Goal: Information Seeking & Learning: Learn about a topic

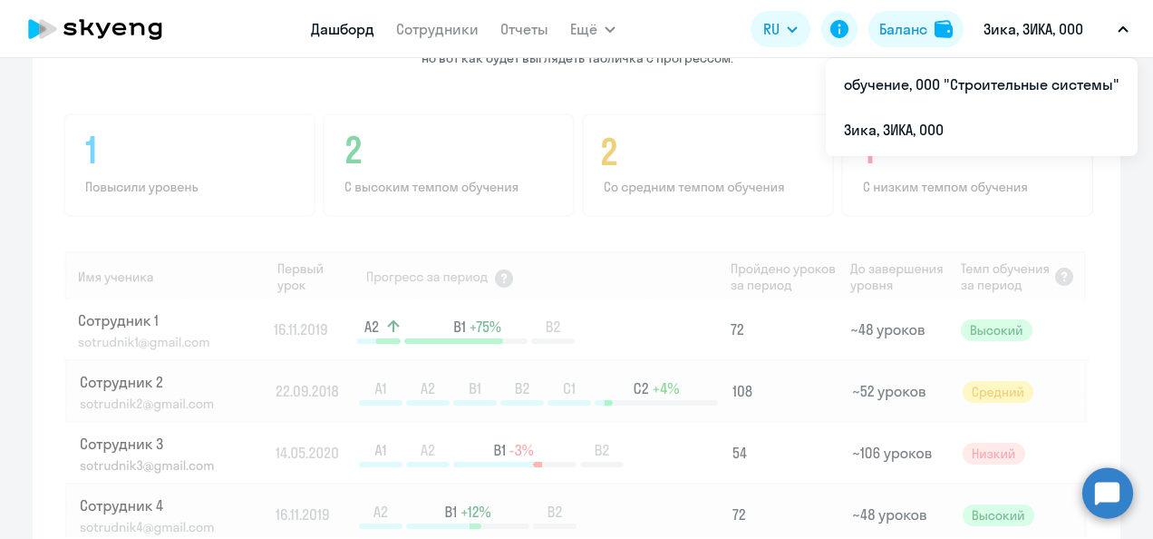
scroll to position [1447, 0]
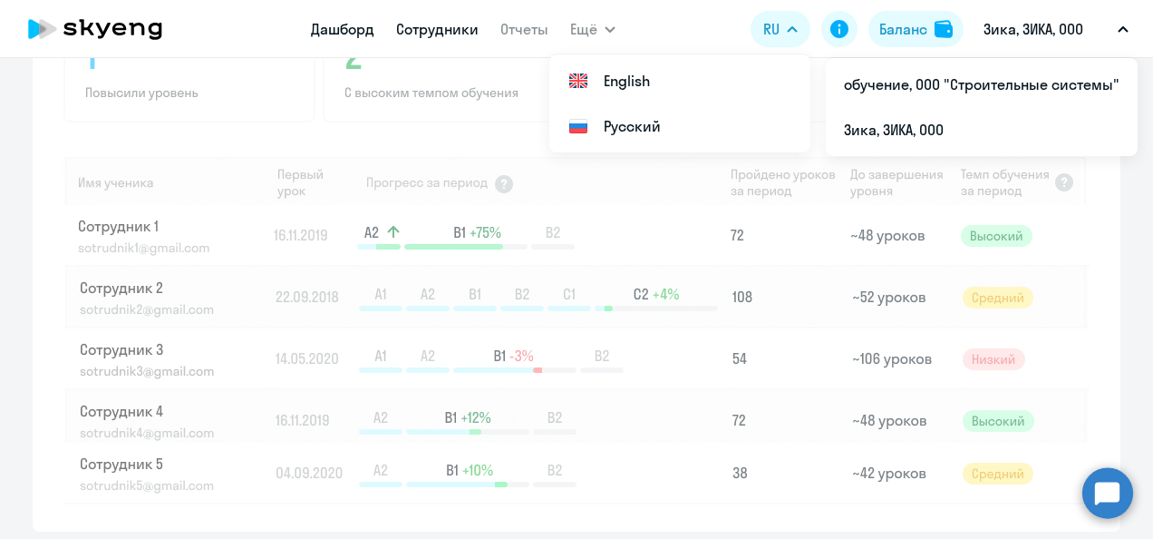
click at [429, 29] on link "Сотрудники" at bounding box center [437, 29] width 83 height 18
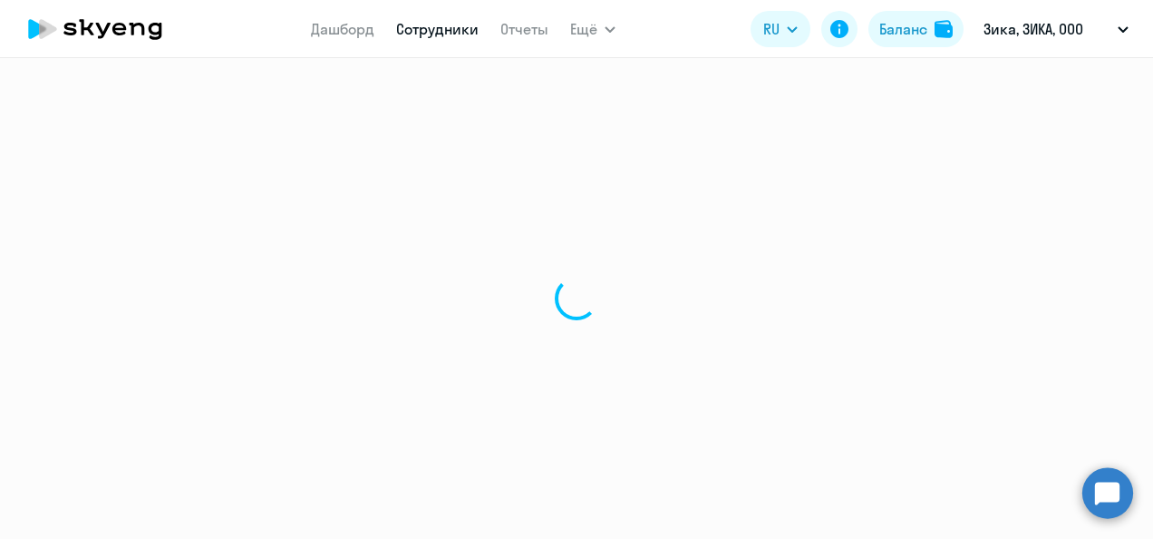
select select "30"
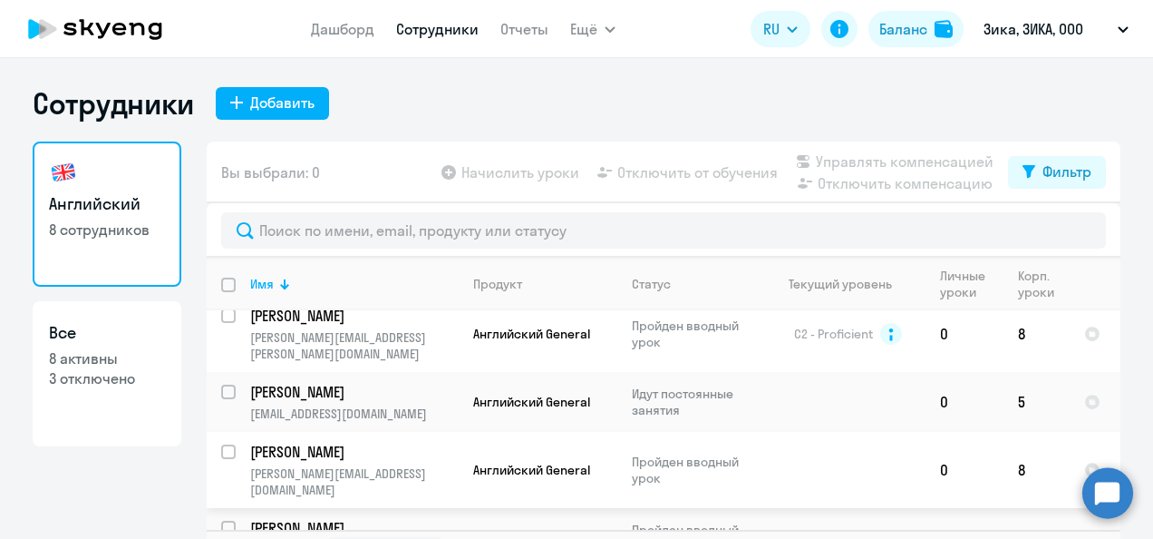
scroll to position [42, 0]
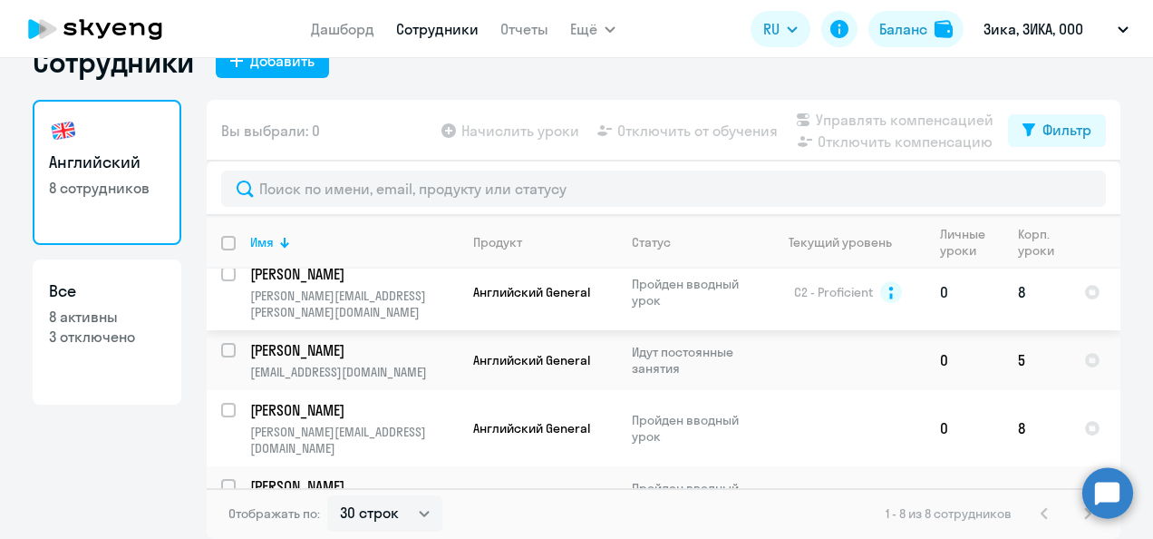
click at [328, 281] on td "[PERSON_NAME] Alexandr [EMAIL_ADDRESS][PERSON_NAME][DOMAIN_NAME]" at bounding box center [347, 292] width 223 height 76
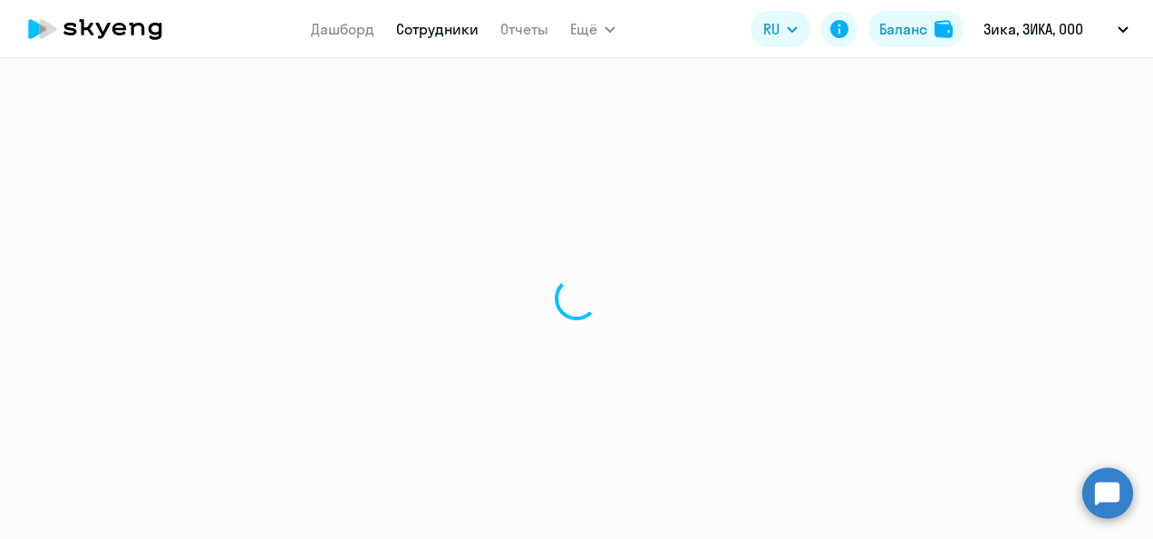
select select "english"
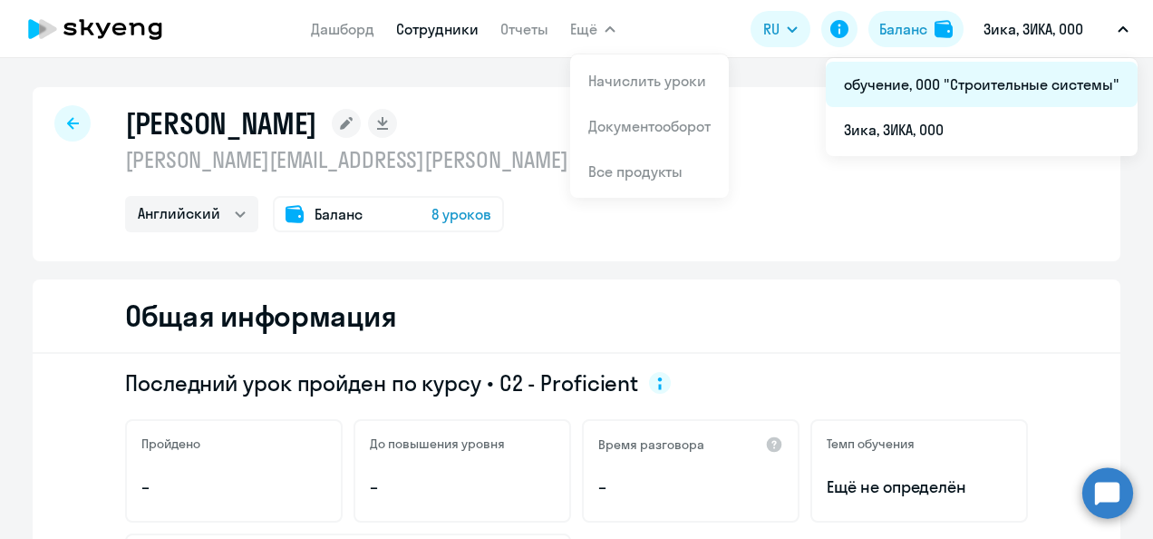
click at [942, 80] on li "обучение, ООО "Строительные системы"" at bounding box center [982, 84] width 312 height 45
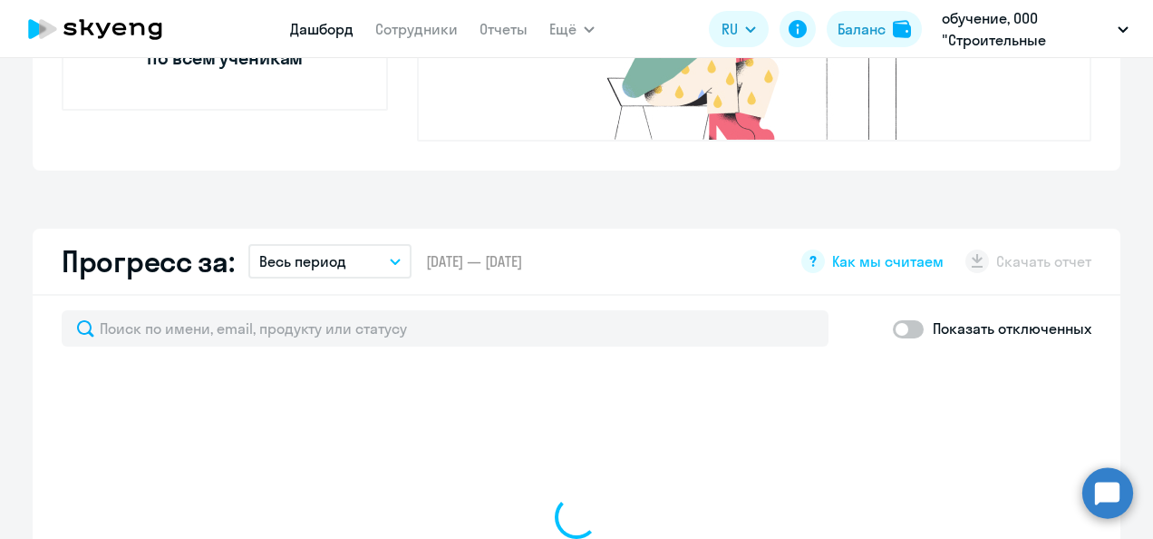
select select "30"
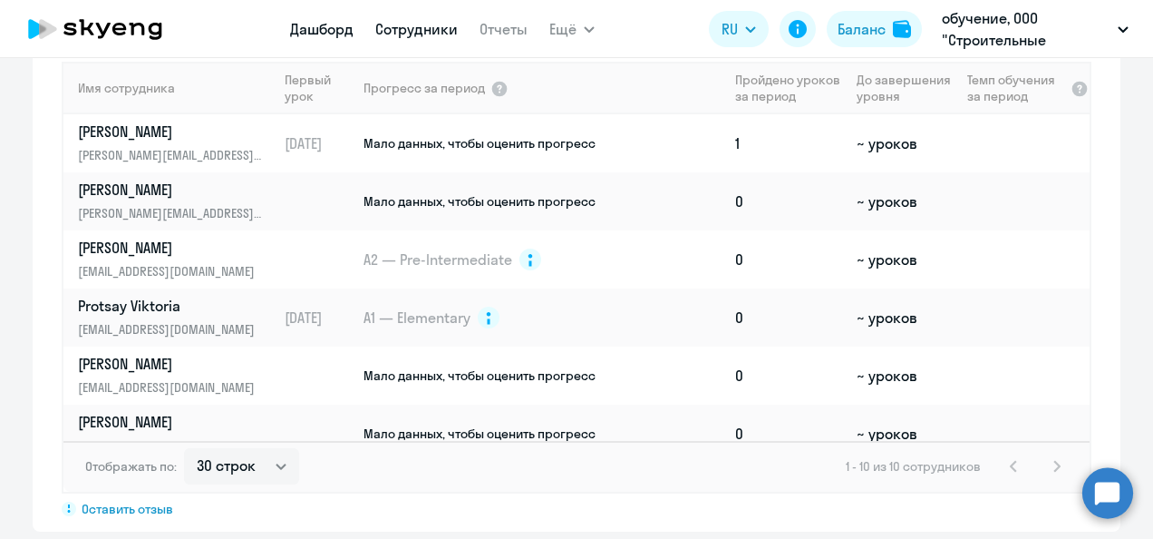
click at [431, 26] on link "Сотрудники" at bounding box center [416, 29] width 83 height 18
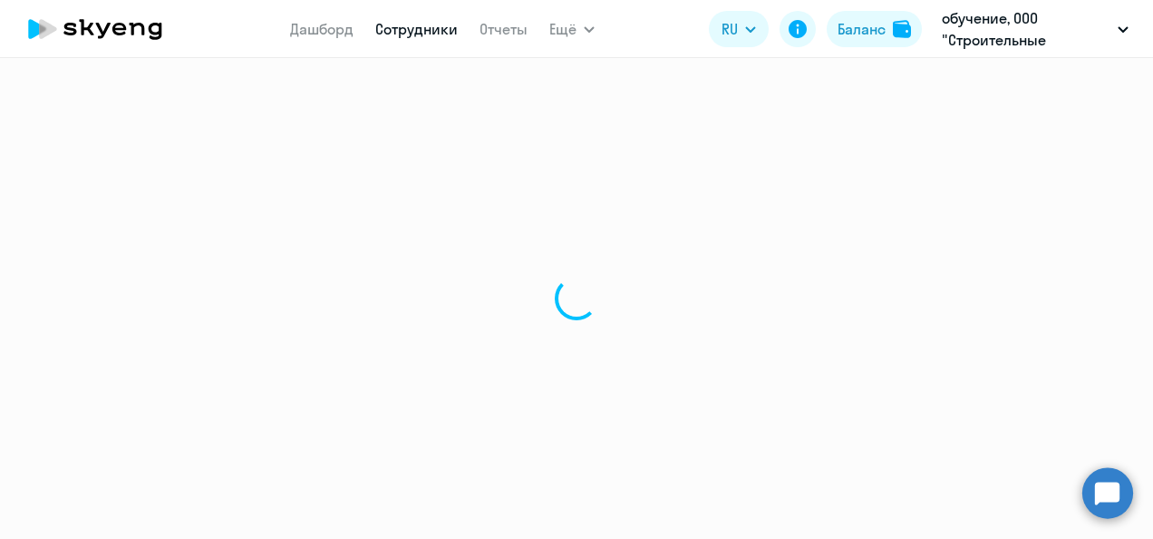
select select "30"
